Goal: Information Seeking & Learning: Find specific fact

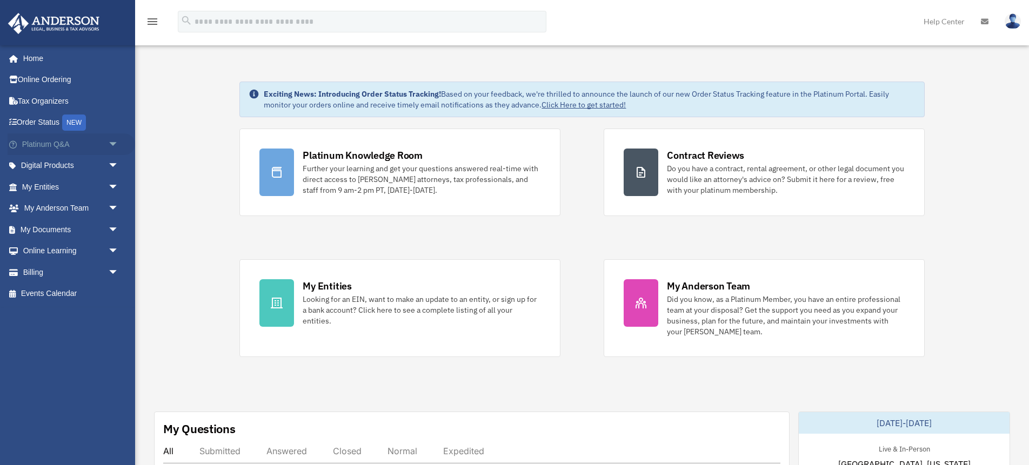
click at [113, 142] on span "arrow_drop_down" at bounding box center [119, 144] width 22 height 22
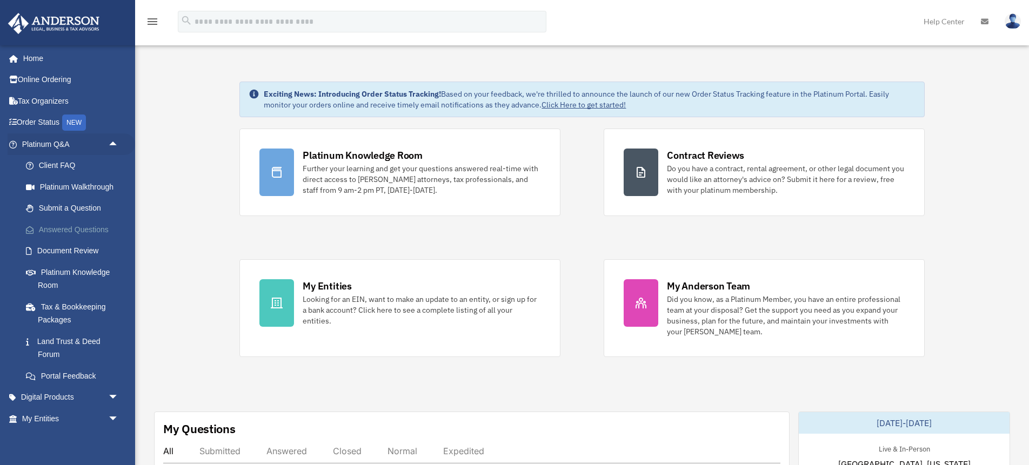
click at [55, 231] on link "Answered Questions" at bounding box center [75, 230] width 120 height 22
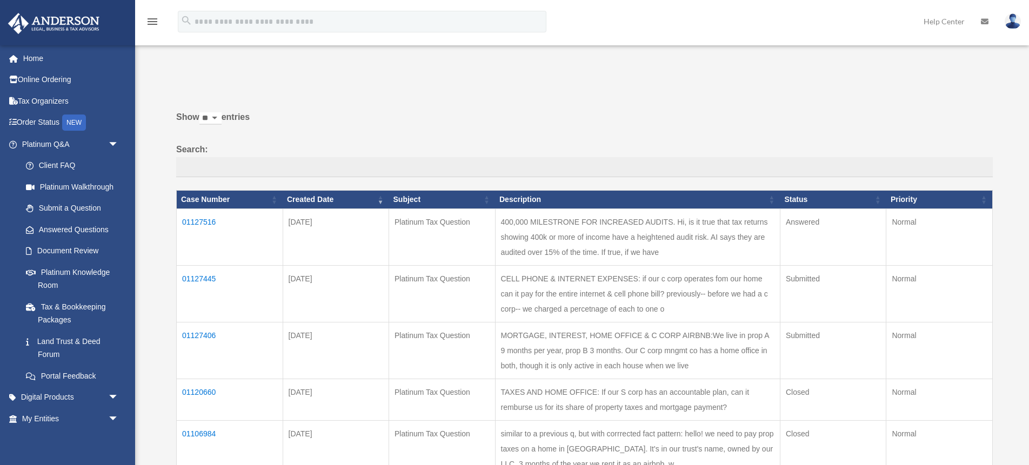
click at [199, 220] on td "01127516" at bounding box center [230, 237] width 106 height 57
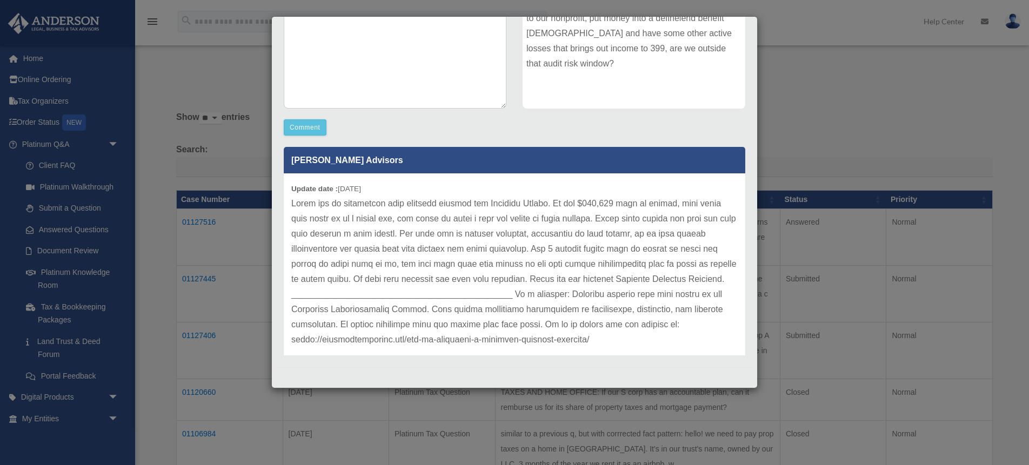
scroll to position [226, 0]
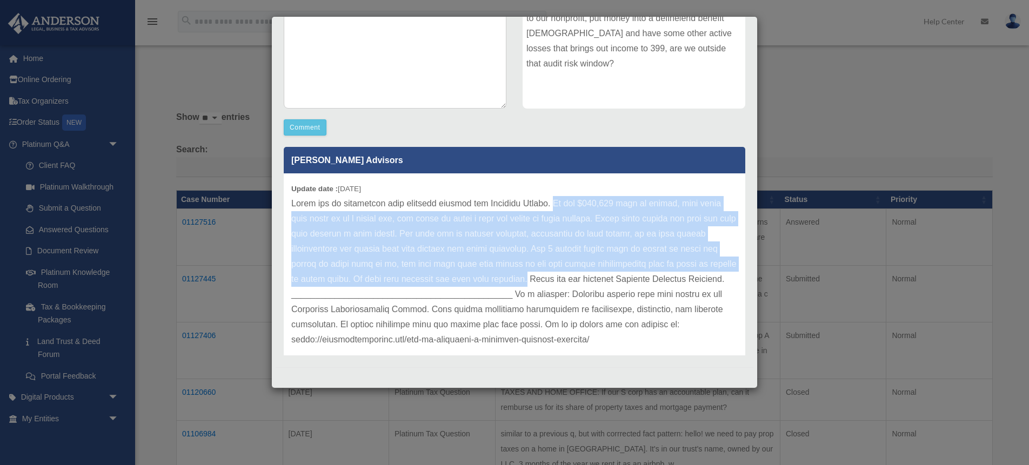
drag, startPoint x: 459, startPoint y: 280, endPoint x: 550, endPoint y: 202, distance: 119.9
click at [550, 202] on p at bounding box center [514, 271] width 446 height 151
copy p "At the $400,000 mark of income, your audit risk could go up a little bit, but t…"
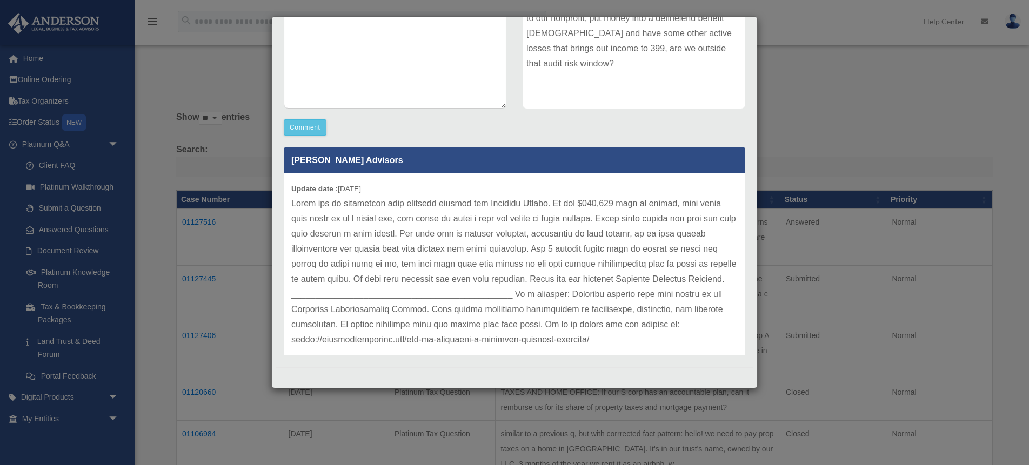
click at [250, 87] on div "Case Detail × Platinum Tax Question Case Number 01127516 Created Date [DATE] St…" at bounding box center [514, 232] width 1029 height 465
